Goal: Navigation & Orientation: Go to known website

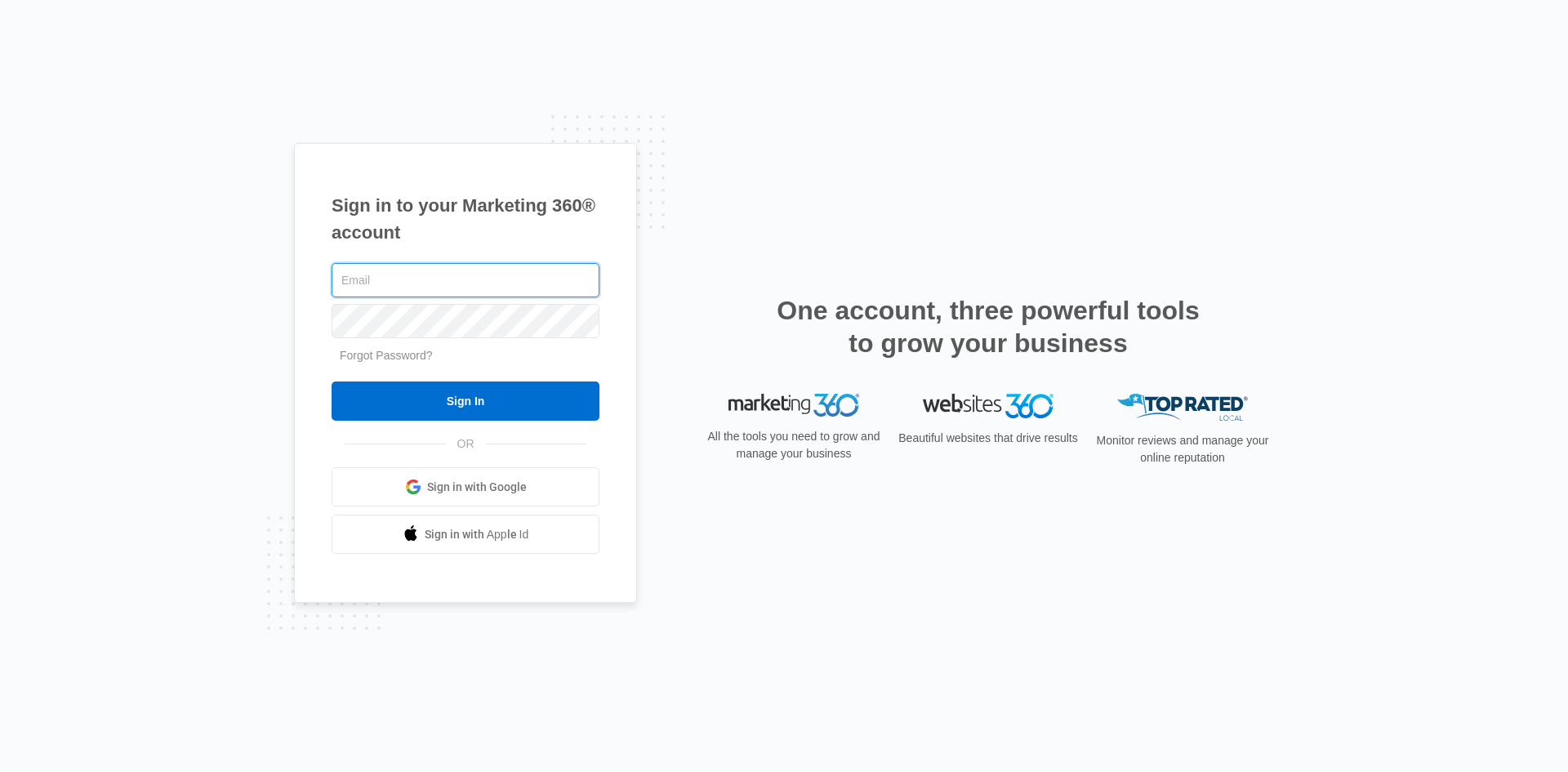
type input "jason@makariosmarketing.com"
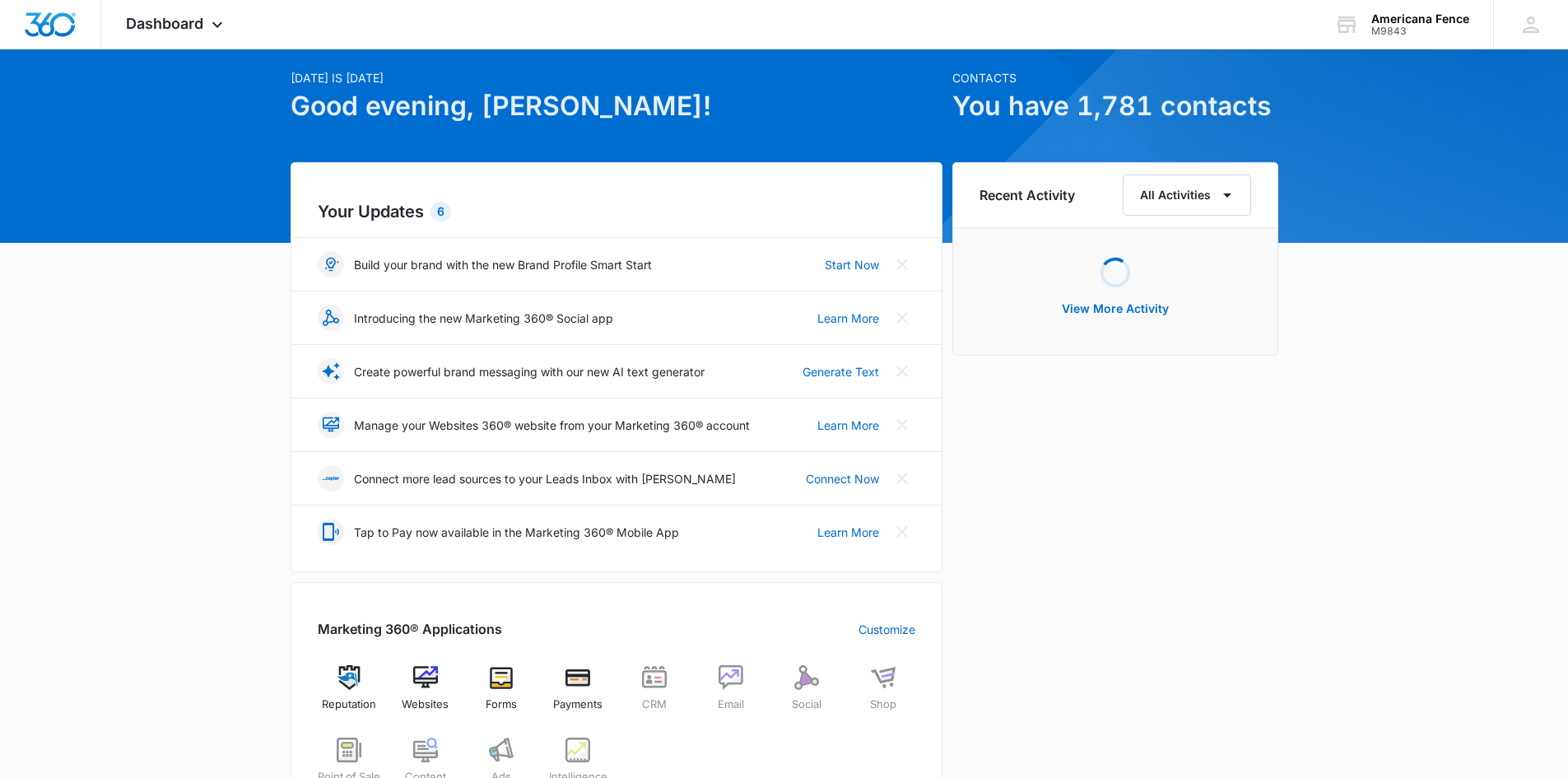
scroll to position [83, 0]
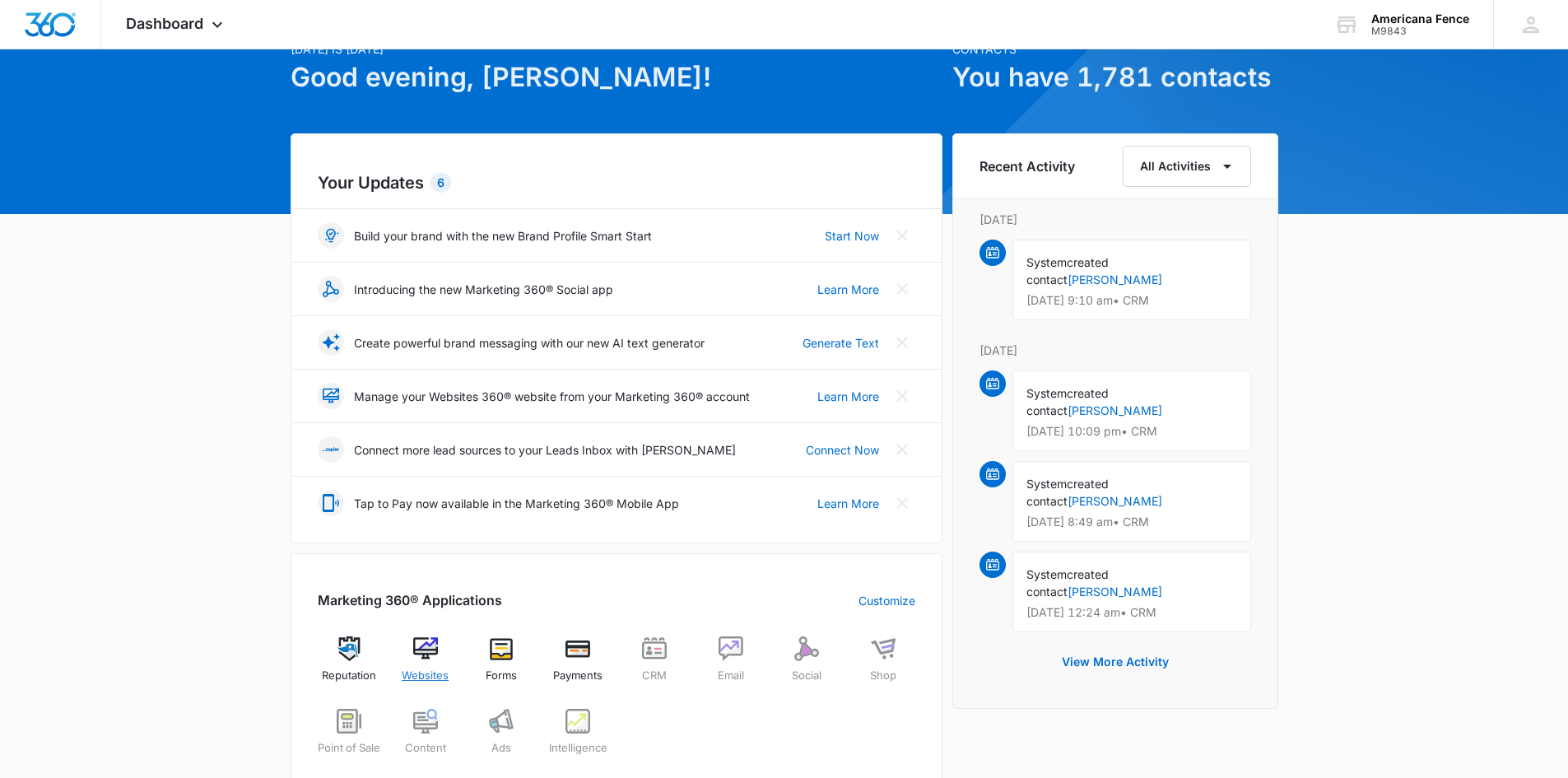
click at [423, 646] on img at bounding box center [425, 648] width 24 height 24
